Goal: Book appointment/travel/reservation

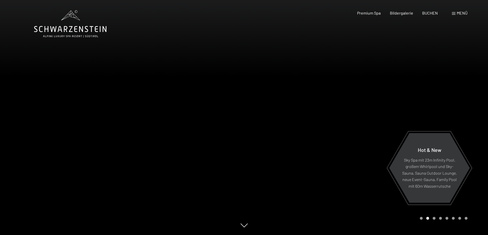
click at [463, 14] on span "Menü" at bounding box center [461, 12] width 11 height 5
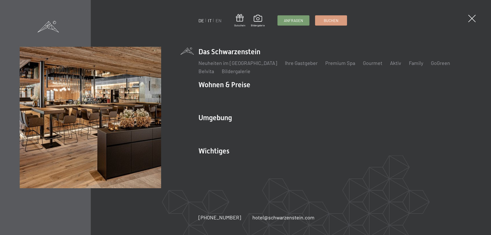
click at [209, 20] on link "IT" at bounding box center [210, 21] width 4 height 6
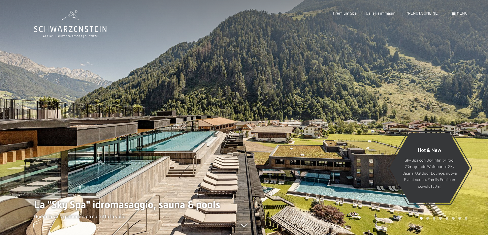
click at [421, 13] on span "PRENOTA ONLINE" at bounding box center [421, 12] width 32 height 5
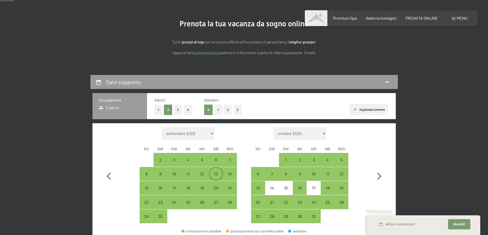
click at [215, 175] on div "13" at bounding box center [215, 178] width 13 height 13
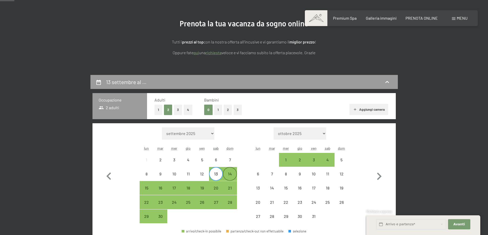
click at [231, 176] on div "14" at bounding box center [229, 178] width 13 height 13
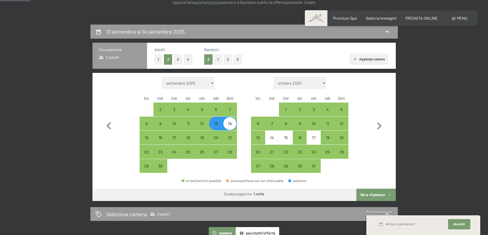
scroll to position [102, 0]
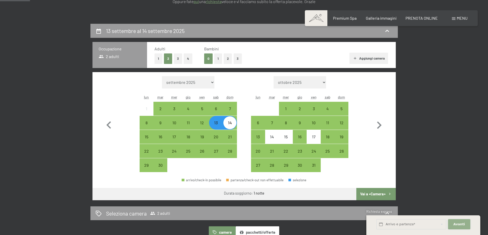
click at [462, 227] on span "Avanti" at bounding box center [459, 224] width 12 height 5
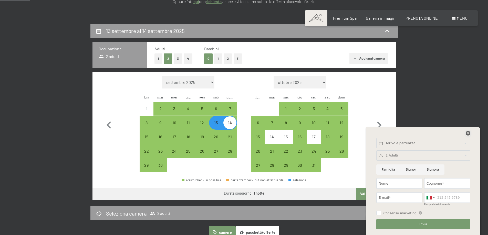
click at [466, 133] on icon at bounding box center [467, 133] width 5 height 5
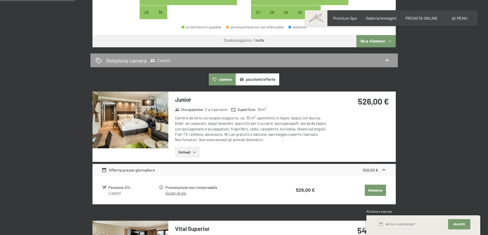
scroll to position [256, 0]
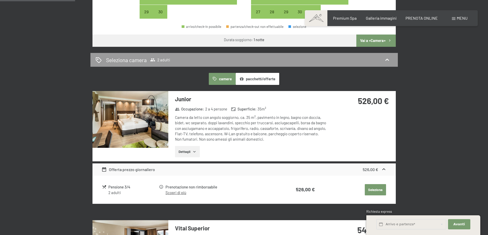
click at [134, 117] on img at bounding box center [130, 119] width 76 height 57
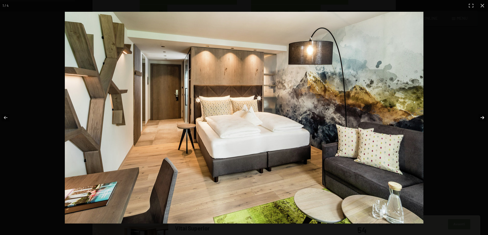
click at [481, 117] on button "button" at bounding box center [479, 118] width 18 height 26
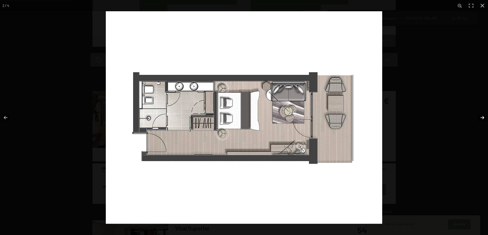
click at [480, 118] on button "button" at bounding box center [479, 118] width 18 height 26
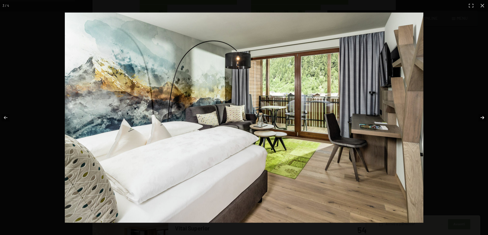
click at [480, 118] on button "button" at bounding box center [479, 118] width 18 height 26
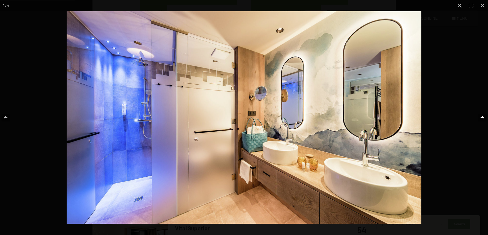
click at [480, 118] on button "button" at bounding box center [479, 118] width 18 height 26
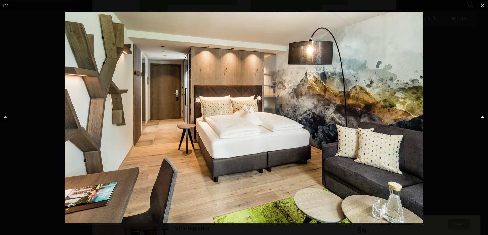
click at [480, 118] on button "button" at bounding box center [479, 118] width 18 height 26
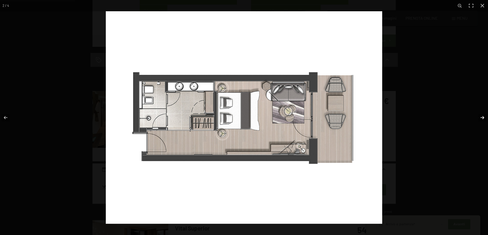
click at [480, 118] on button "button" at bounding box center [479, 118] width 18 height 26
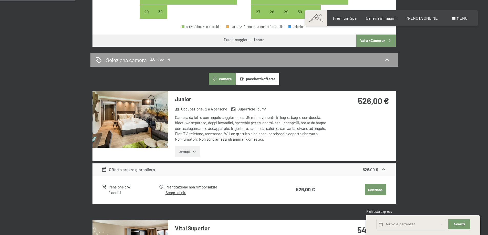
click at [0, 0] on button "button" at bounding box center [0, 0] width 0 height 0
click at [369, 190] on button "Seleziona" at bounding box center [375, 189] width 21 height 11
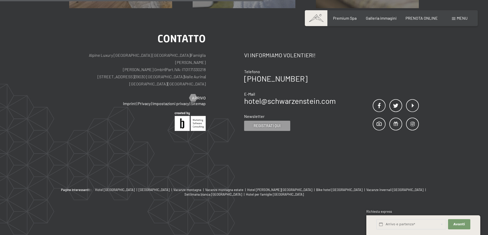
scroll to position [126, 0]
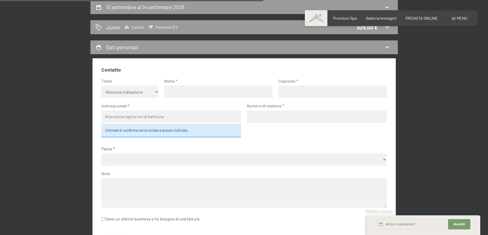
click at [433, 148] on div "13 settembre al 14 settembre 2025 Junior 2 adulti Pensione 3/4 526,00 € Dati pe…" at bounding box center [244, 171] width 388 height 342
click at [385, 46] on icon at bounding box center [387, 47] width 6 height 6
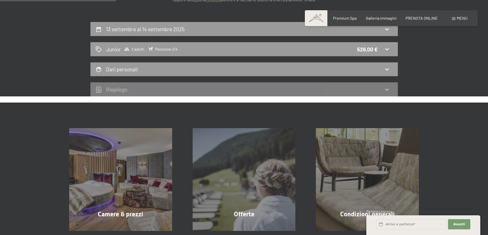
scroll to position [75, 0]
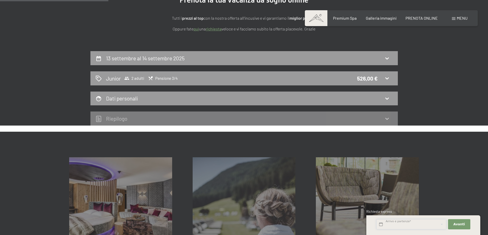
click at [395, 225] on input "text" at bounding box center [411, 224] width 70 height 10
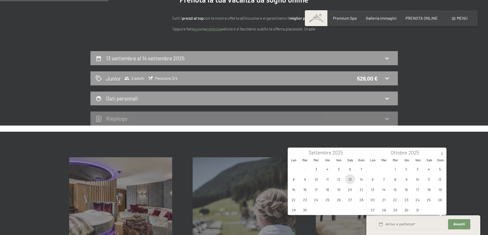
click at [348, 180] on span "13" at bounding box center [350, 179] width 10 height 10
click at [362, 181] on span "14" at bounding box center [361, 179] width 10 height 10
type input "Sab. 13/09/2025 - Dom. 14/09/2025"
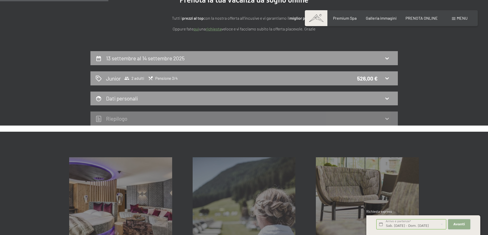
click at [460, 224] on span "Avanti" at bounding box center [459, 224] width 12 height 5
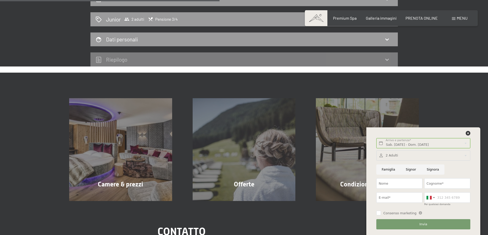
scroll to position [152, 0]
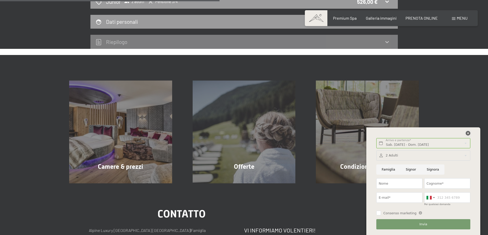
click at [467, 132] on icon at bounding box center [467, 133] width 5 height 5
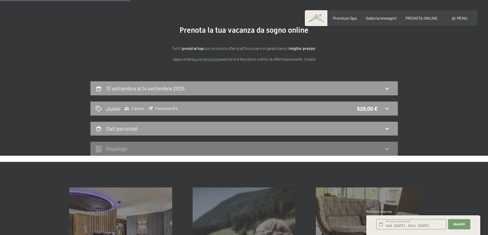
scroll to position [0, 0]
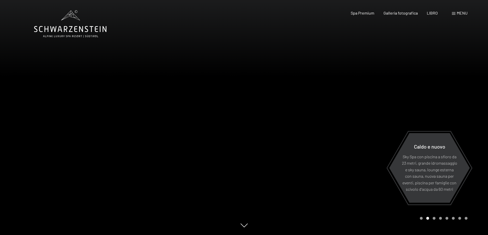
click at [37, 29] on icon at bounding box center [70, 23] width 72 height 27
click at [461, 13] on font "menu" at bounding box center [461, 12] width 11 height 5
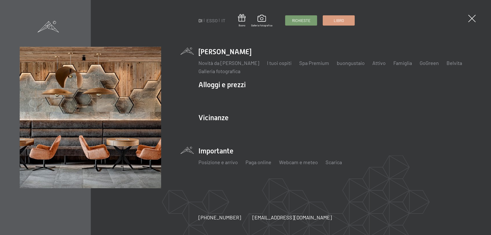
click at [219, 152] on li "Importante Posizione e arrivo Paga online Webcam e meteo Scarica" at bounding box center [335, 158] width 273 height 25
click at [221, 165] on font "Posizione e arrivo" at bounding box center [218, 162] width 39 height 6
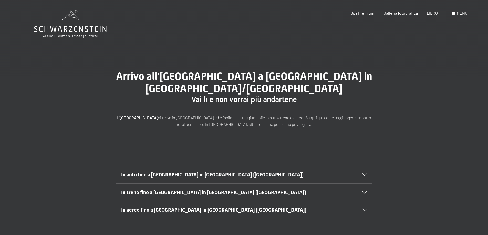
click at [193, 176] on font "In auto fino a [GEOGRAPHIC_DATA] in [GEOGRAPHIC_DATA] ([GEOGRAPHIC_DATA])" at bounding box center [212, 175] width 182 height 6
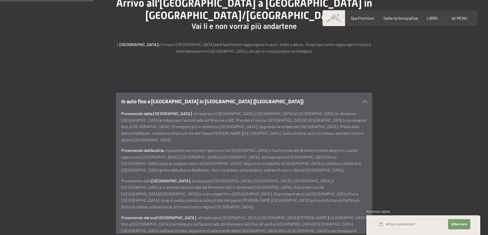
scroll to position [128, 0]
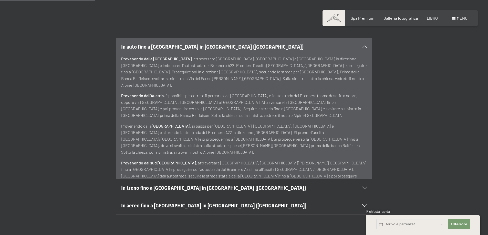
drag, startPoint x: 122, startPoint y: 169, endPoint x: 193, endPoint y: 172, distance: 71.5
click at [193, 172] on p "Provenendo dal sud [GEOGRAPHIC_DATA] , attraversare [GEOGRAPHIC_DATA], [GEOGRAP…" at bounding box center [244, 179] width 246 height 39
copy font "Alpine [GEOGRAPHIC_DATA] [GEOGRAPHIC_DATA]"
